Goal: Navigation & Orientation: Find specific page/section

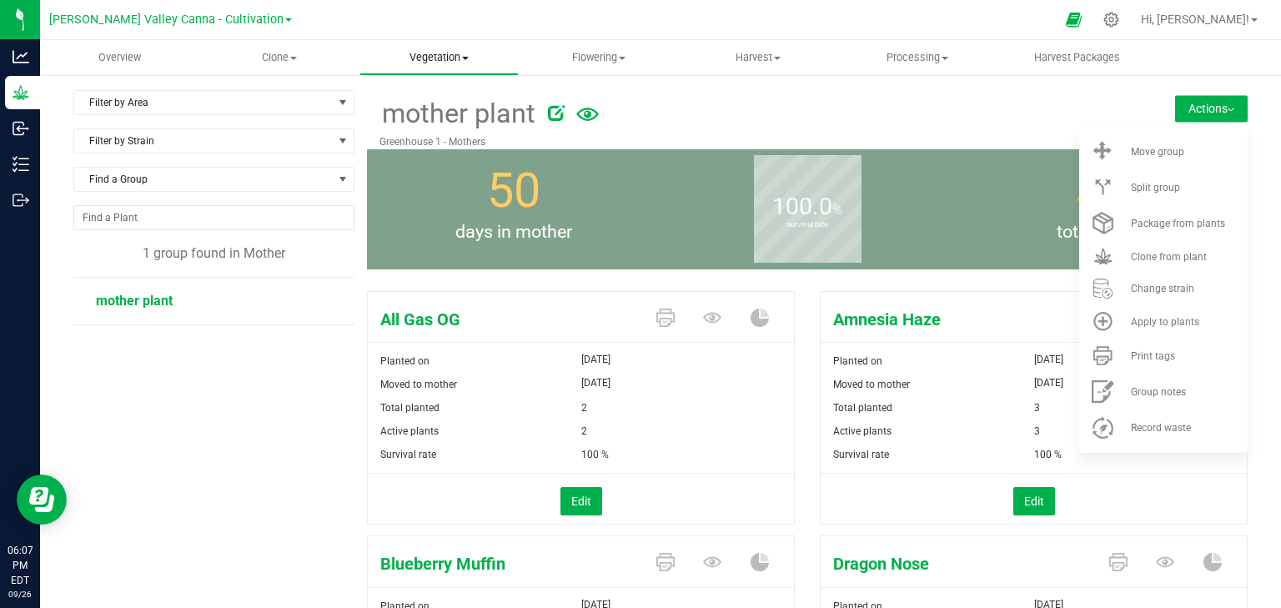
click at [470, 61] on span "Vegetation" at bounding box center [439, 57] width 158 height 15
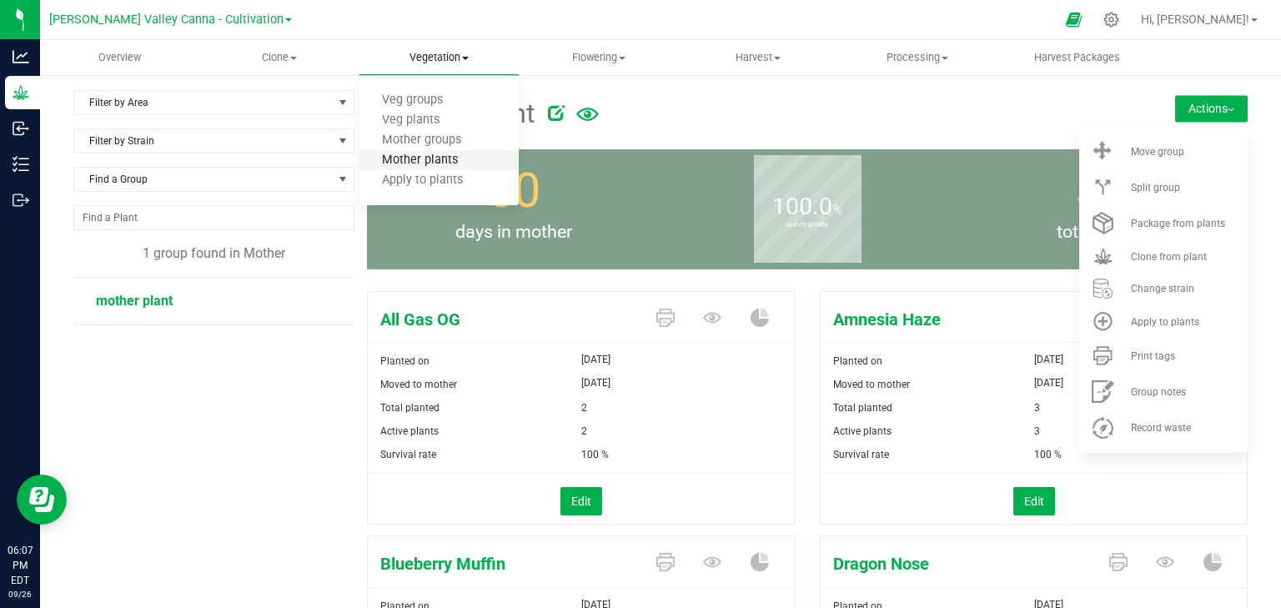
click at [438, 165] on span "Mother plants" at bounding box center [419, 160] width 121 height 14
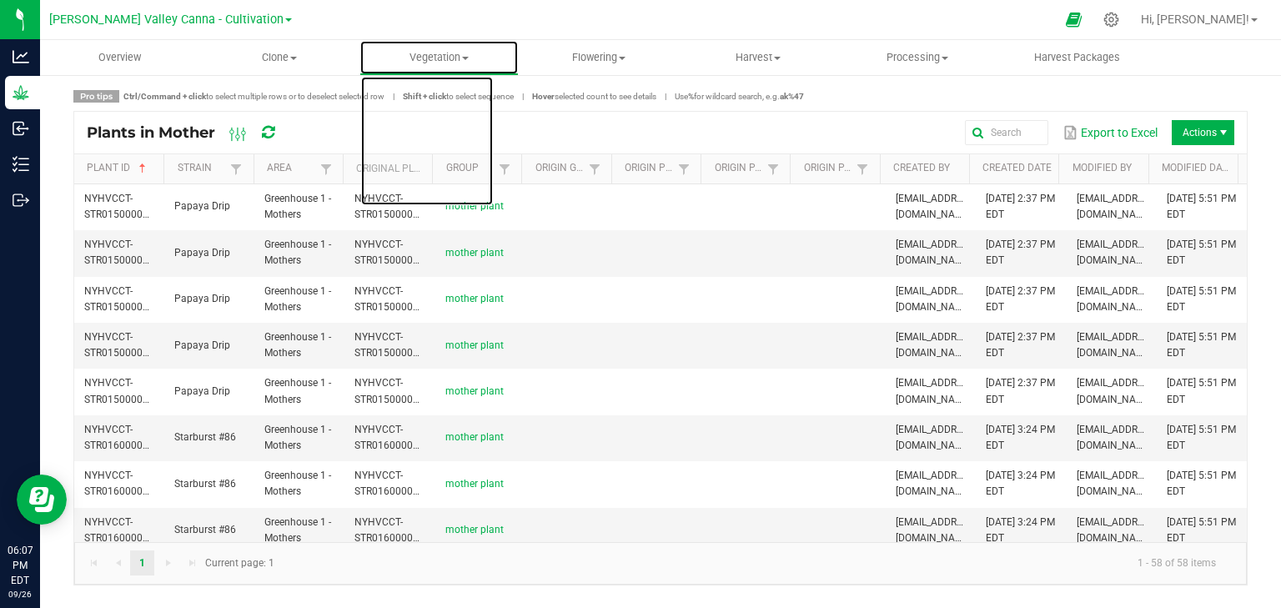
click at [457, 53] on span "Vegetation" at bounding box center [439, 57] width 158 height 15
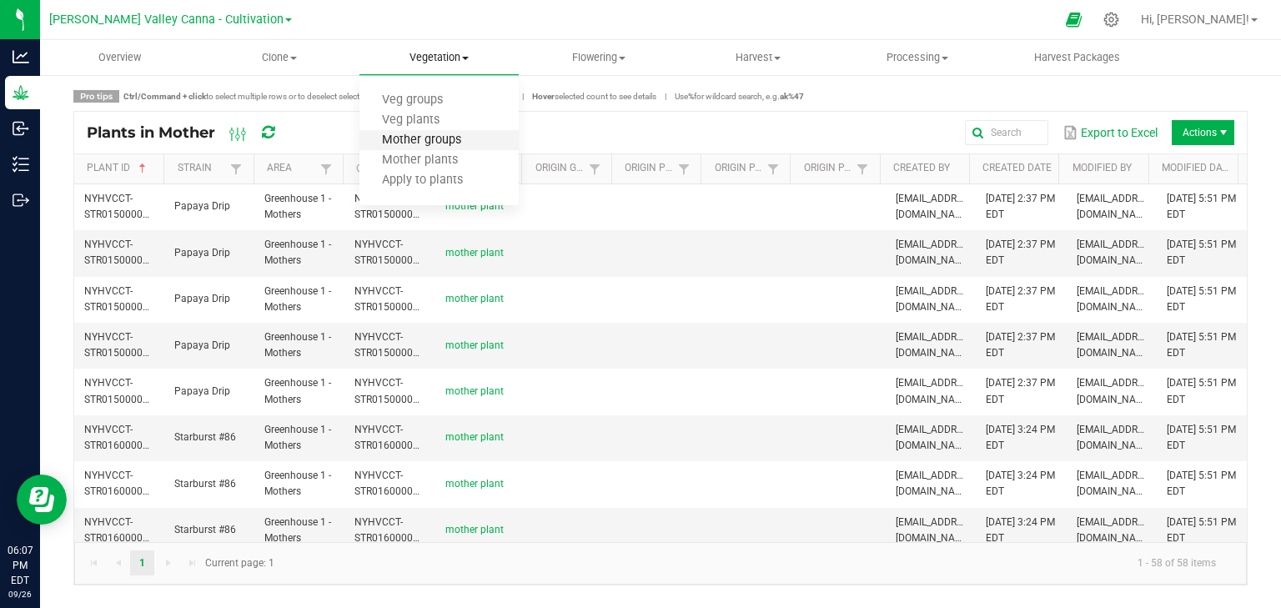
click at [444, 137] on span "Mother groups" at bounding box center [421, 140] width 124 height 14
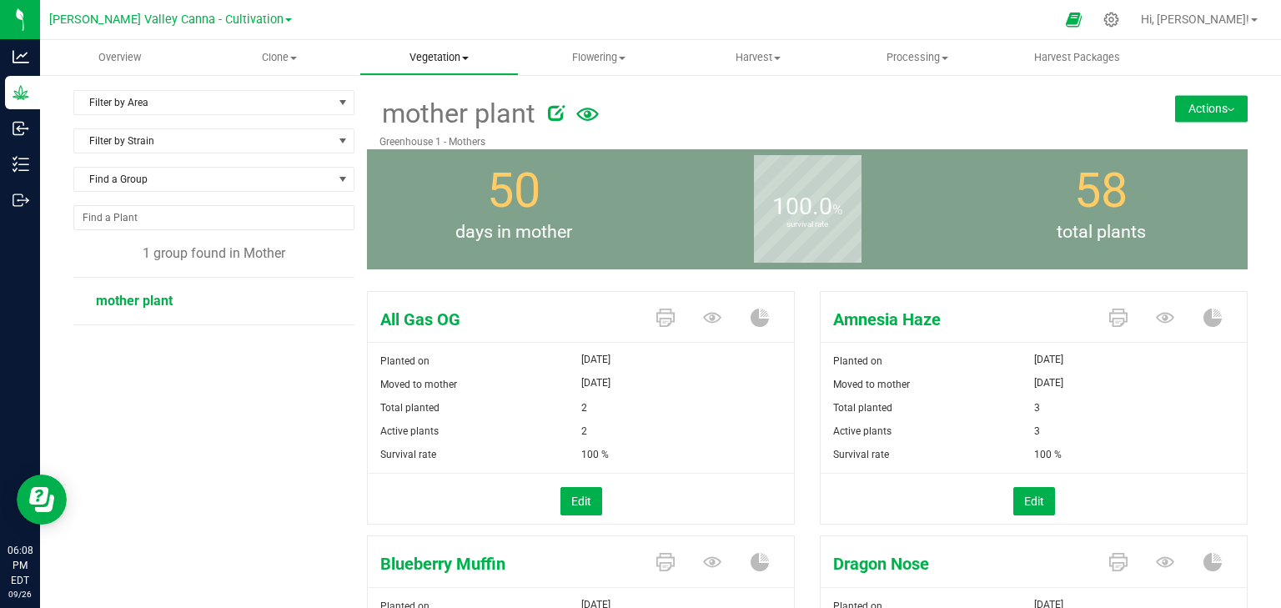
click at [446, 67] on uib-tab-heading "Vegetation Veg groups Veg plants Mother groups Mother plants Apply to plants" at bounding box center [439, 57] width 158 height 33
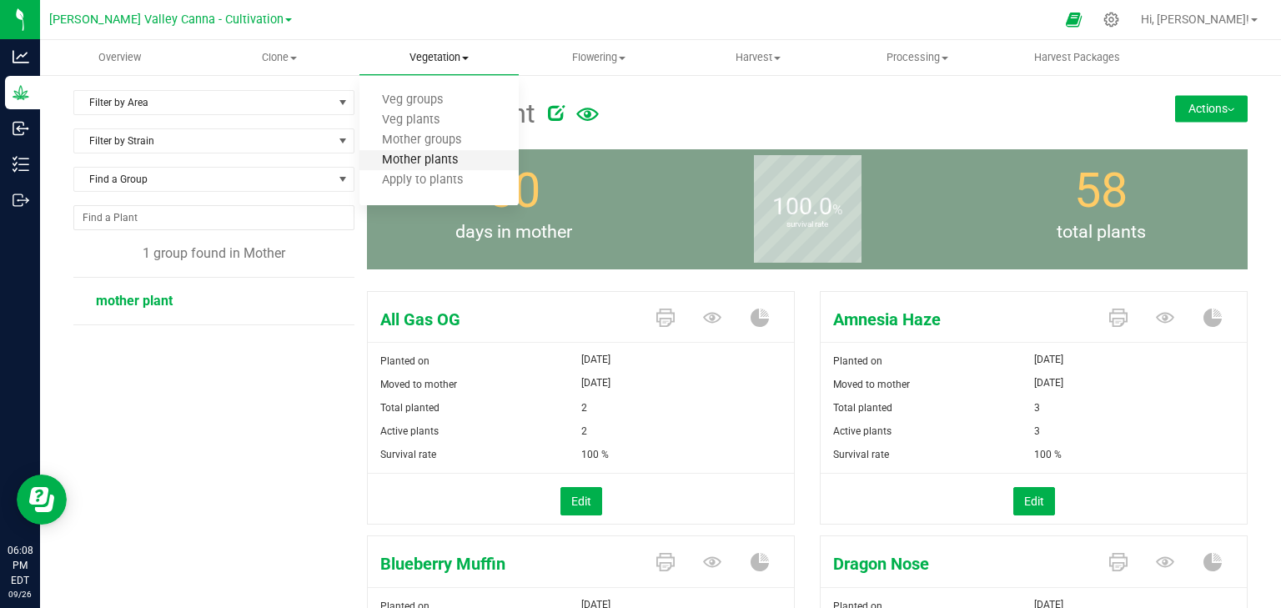
click at [434, 163] on span "Mother plants" at bounding box center [419, 160] width 121 height 14
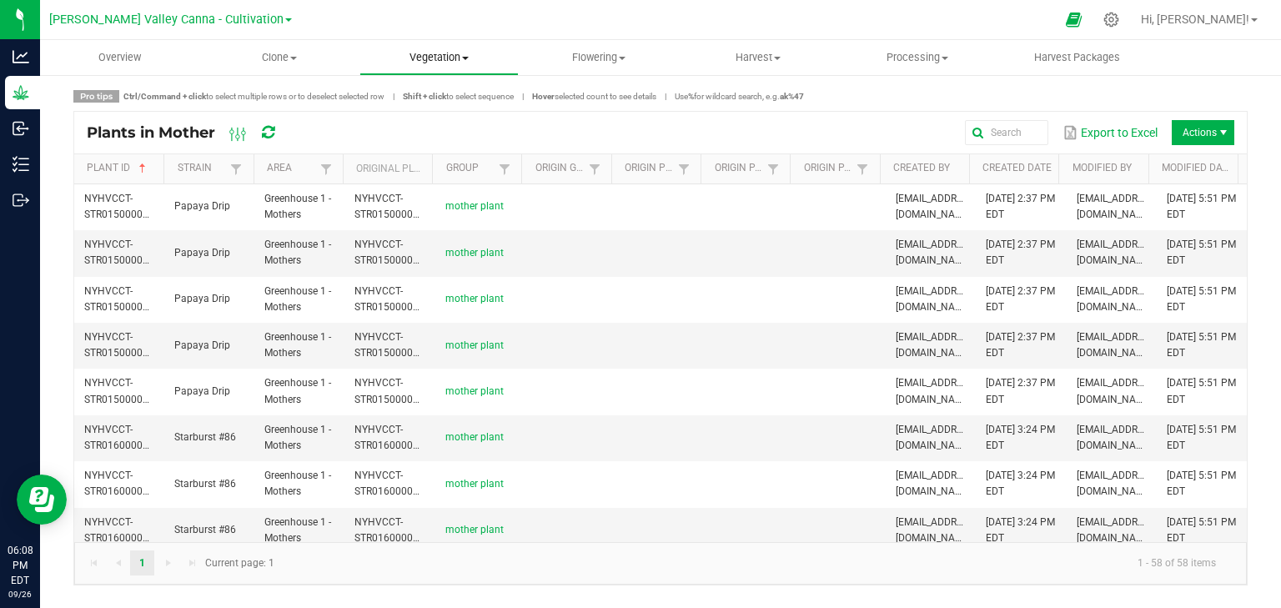
click at [444, 63] on span "Vegetation" at bounding box center [439, 57] width 158 height 15
click at [297, 57] on span at bounding box center [293, 58] width 7 height 3
click at [264, 144] on span "Cloning plants" at bounding box center [260, 140] width 123 height 14
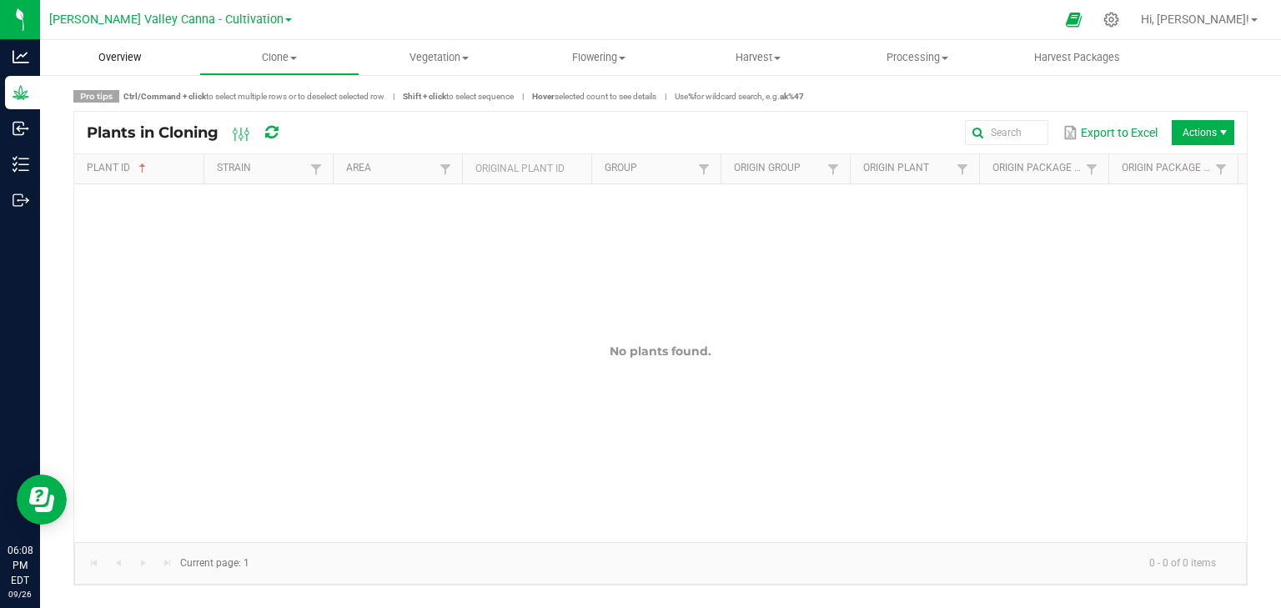
click at [165, 63] on uib-tab-heading "Overview" at bounding box center [119, 57] width 159 height 35
